Goal: Information Seeking & Learning: Check status

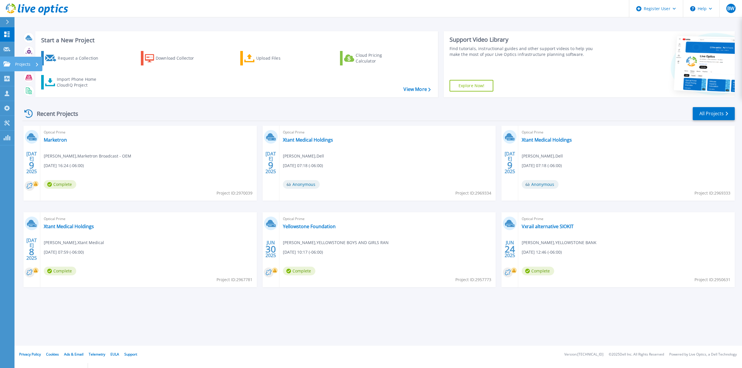
click at [8, 67] on link "Projects Projects" at bounding box center [7, 64] width 14 height 15
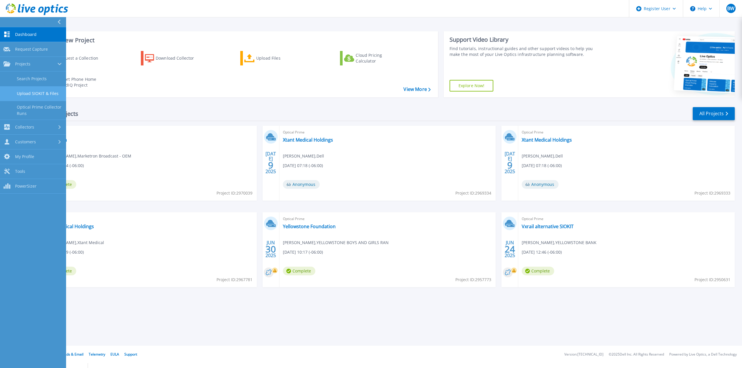
click at [36, 86] on link "Upload SIOKIT & Files" at bounding box center [33, 93] width 66 height 15
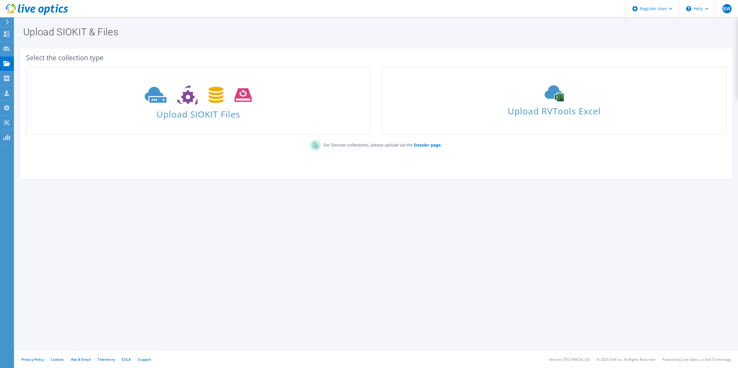
click at [9, 66] on use at bounding box center [6, 63] width 7 height 5
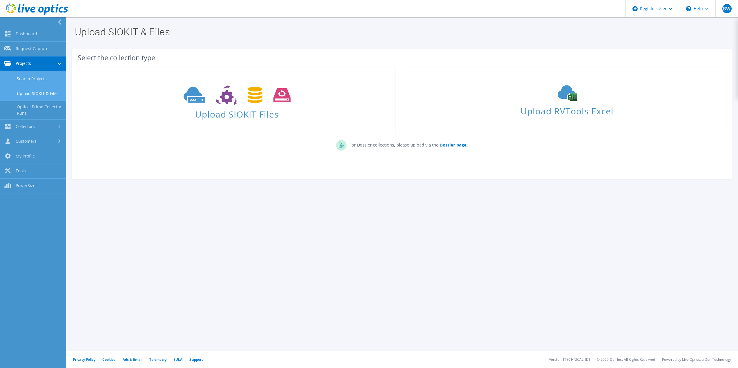
click at [26, 82] on link "Search Projects" at bounding box center [33, 78] width 66 height 15
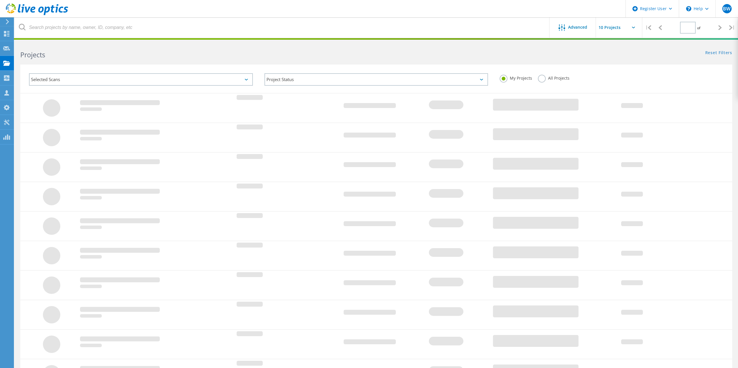
type input "1"
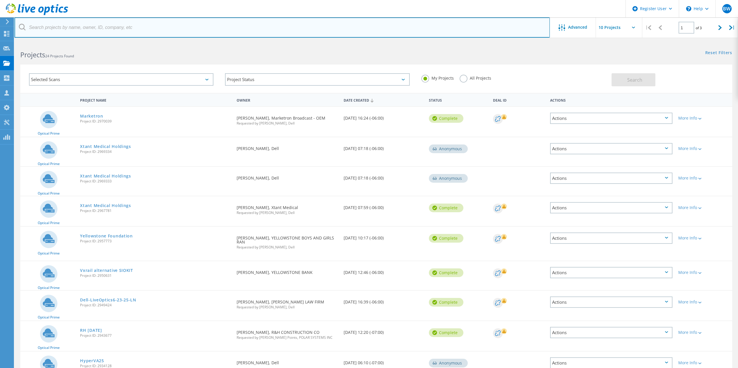
paste input "cthulin@streimer.com"
type input "cthulin@streimer.com"
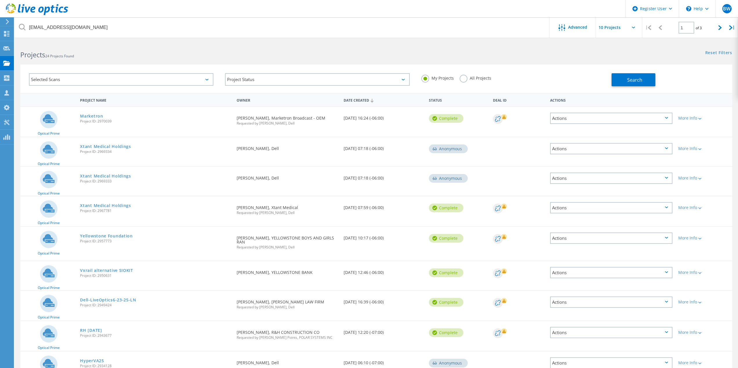
click at [459, 78] on label "All Projects" at bounding box center [475, 78] width 32 height 6
click at [0, 0] on input "All Projects" at bounding box center [0, 0] width 0 height 0
click at [617, 79] on button "Search" at bounding box center [633, 79] width 44 height 13
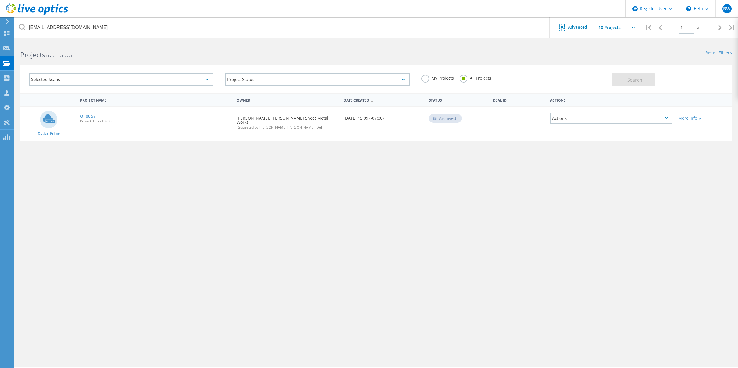
click at [89, 114] on link "OF0857" at bounding box center [88, 116] width 16 height 4
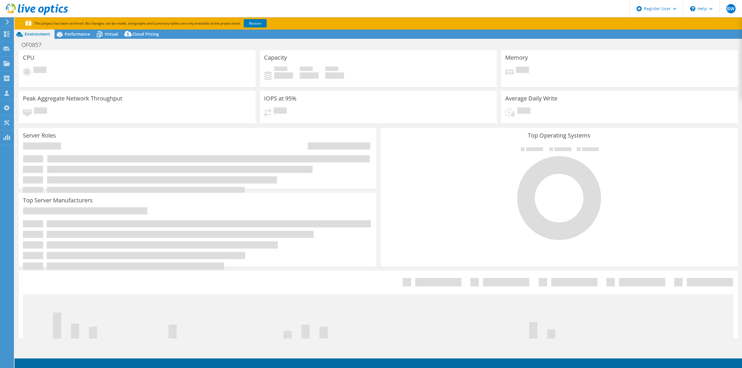
select select "USWest"
select select "USD"
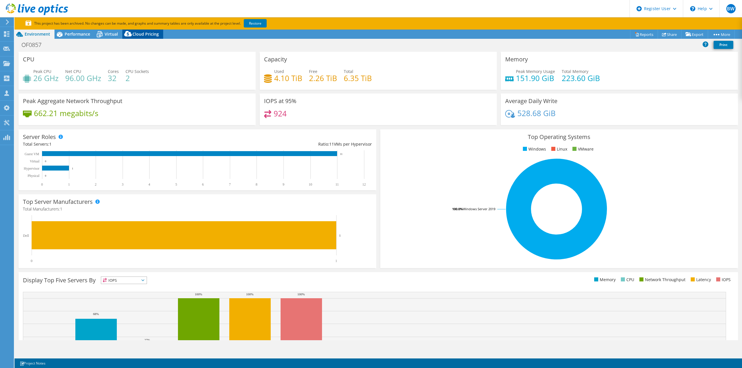
click at [134, 35] on span "Cloud Pricing" at bounding box center [145, 34] width 26 height 6
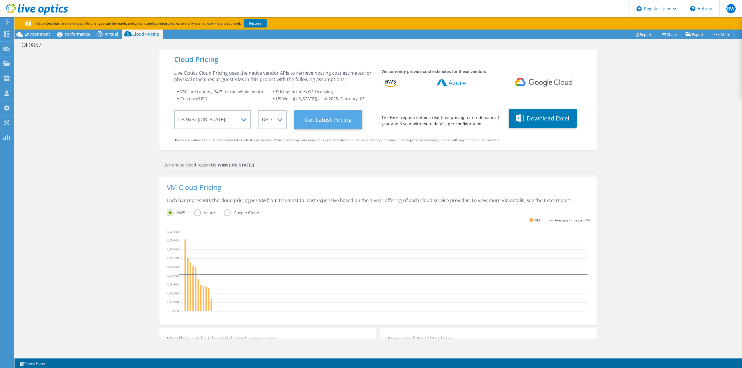
click at [318, 120] on Latest "Get Latest Pricing" at bounding box center [328, 119] width 68 height 19
click at [39, 33] on span "Environment" at bounding box center [38, 34] width 26 height 6
